Goal: Transaction & Acquisition: Subscribe to service/newsletter

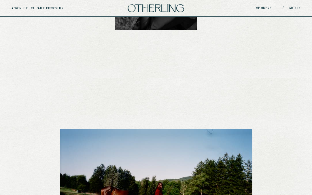
scroll to position [474, 0]
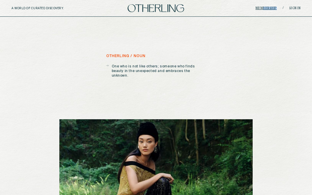
click at [264, 9] on div "A WORLD OF CURATED DISCOVERY. Membership / Sign in" at bounding box center [156, 8] width 312 height 17
click at [264, 9] on link "Membership" at bounding box center [265, 8] width 21 height 3
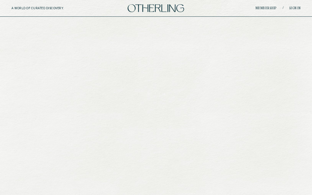
click at [264, 9] on link "Membership" at bounding box center [265, 8] width 21 height 3
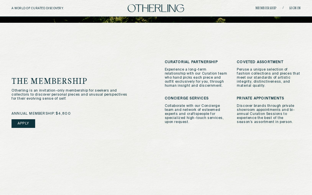
scroll to position [151, 0]
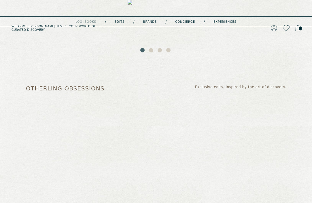
scroll to position [149, 0]
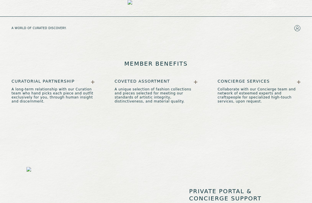
scroll to position [339, 0]
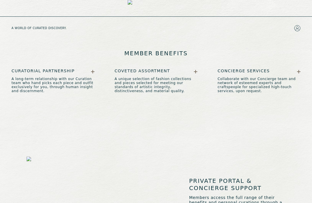
click at [94, 70] on icon at bounding box center [92, 71] width 3 height 3
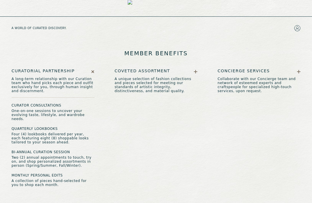
scroll to position [343, 0]
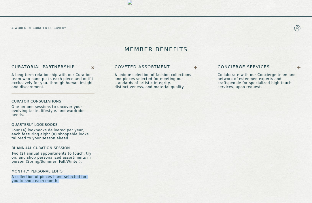
drag, startPoint x: 47, startPoint y: 165, endPoint x: 7, endPoint y: 161, distance: 39.9
click at [7, 161] on div "member benefits Curatorial Partnership A long-term relationship with our Curati…" at bounding box center [156, 114] width 312 height 200
copy p "A collection of pieces hand-selected for you to shop each month."
